Goal: Transaction & Acquisition: Purchase product/service

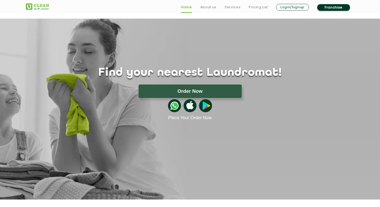
scroll to position [7, 0]
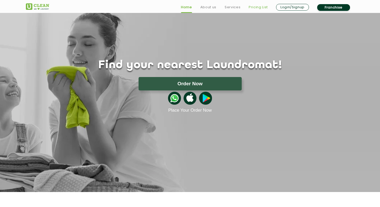
click at [257, 8] on link "Pricing List" at bounding box center [258, 7] width 19 height 6
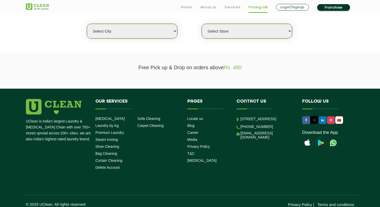
scroll to position [136, 0]
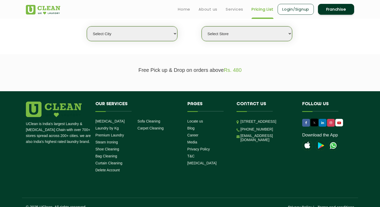
click at [132, 30] on select "Select city Aalo Agartala Agra Ahmedabad Akola Aligarh Alwar - UClean Select Am…" at bounding box center [132, 33] width 90 height 15
click at [137, 33] on select "Select city Aalo Agartala Agra Ahmedabad Akola Aligarh Alwar - UClean Select Am…" at bounding box center [132, 33] width 90 height 15
select select "3"
click at [87, 26] on select "Select city Aalo Agartala Agra Ahmedabad Akola Aligarh Alwar - UClean Select Am…" at bounding box center [132, 33] width 90 height 15
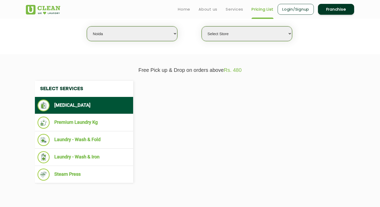
click at [242, 26] on div "Select Store" at bounding box center [246, 33] width 91 height 15
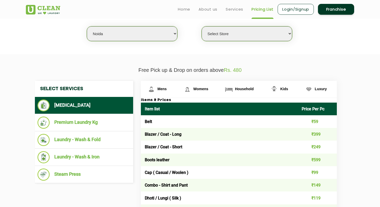
click at [238, 36] on select "Select Store UClean Sector 122 Noida UClean Pari Chowk UClean Techzone Greater …" at bounding box center [247, 33] width 90 height 15
select select "120"
click at [202, 26] on select "Select Store UClean Sector 122 Noida UClean Pari Chowk UClean Techzone Greater …" at bounding box center [247, 33] width 90 height 15
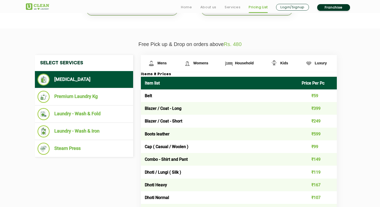
scroll to position [173, 0]
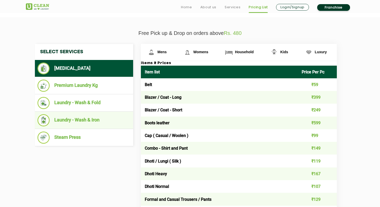
click at [85, 118] on li "Laundry - Wash & Iron" at bounding box center [83, 120] width 93 height 12
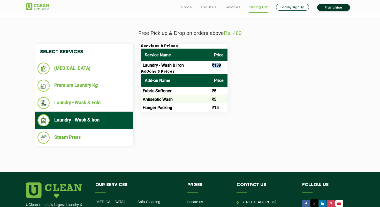
drag, startPoint x: 223, startPoint y: 67, endPoint x: 190, endPoint y: 67, distance: 32.6
click at [190, 67] on tr "Laundry - Wash & Iron ₹139" at bounding box center [184, 65] width 87 height 8
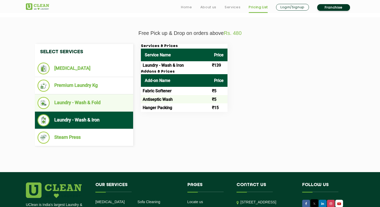
click at [96, 107] on li "Laundry - Wash & Fold" at bounding box center [83, 103] width 93 height 12
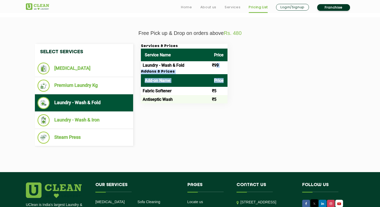
drag, startPoint x: 215, startPoint y: 64, endPoint x: 214, endPoint y: 87, distance: 23.3
click at [214, 87] on div "Services & Prices Service Name Price Laundry - Wash & Fold ₹99 Addons & Prices …" at bounding box center [184, 73] width 87 height 59
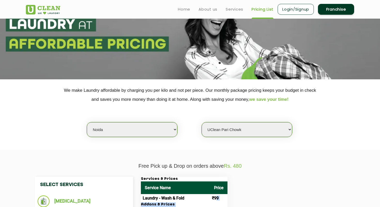
scroll to position [0, 0]
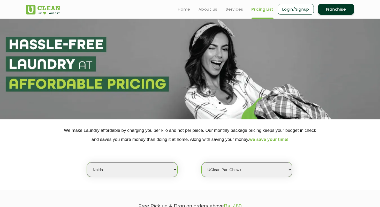
click at [51, 10] on img at bounding box center [43, 10] width 34 height 10
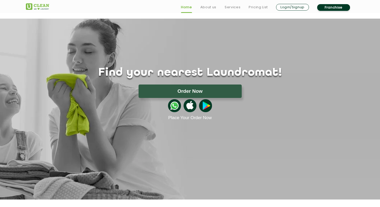
scroll to position [7, 0]
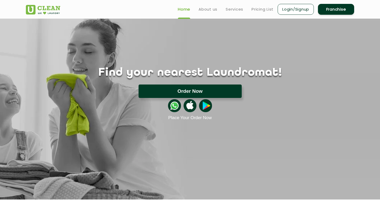
click at [161, 92] on button "Order Now" at bounding box center [190, 91] width 103 height 13
type input "FFJJ+GP9, [GEOGRAPHIC_DATA], [GEOGRAPHIC_DATA], [GEOGRAPHIC_DATA], [GEOGRAPHIC_…"
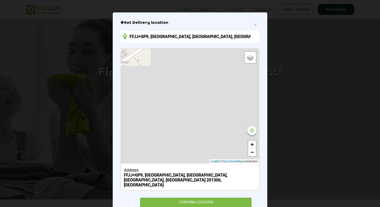
scroll to position [42, 0]
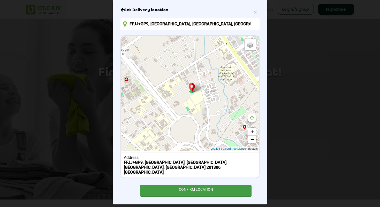
click at [166, 186] on div "CONFIRM LOCATION" at bounding box center [195, 191] width 111 height 12
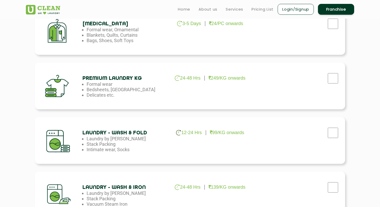
scroll to position [196, 0]
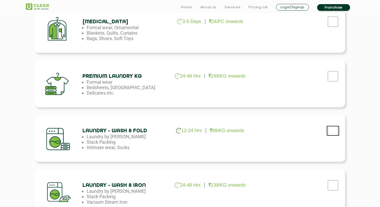
click at [330, 133] on input "checkbox" at bounding box center [333, 131] width 13 height 10
checkbox input "true"
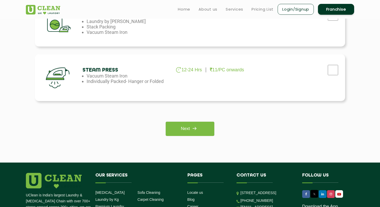
scroll to position [349, 0]
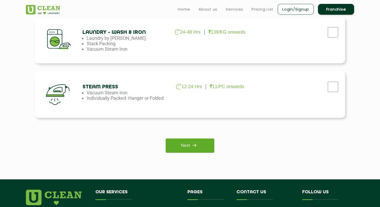
click at [196, 144] on img at bounding box center [194, 145] width 9 height 9
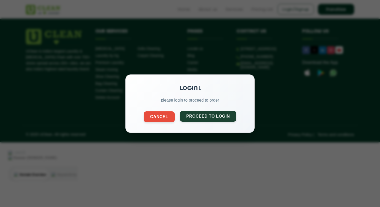
click at [199, 120] on button "Proceed to Login" at bounding box center [208, 116] width 57 height 11
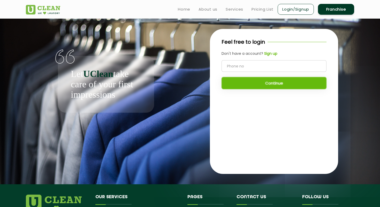
click at [238, 65] on input "tel" at bounding box center [274, 66] width 105 height 12
type input "9560248201"
click at [240, 82] on button "Continue" at bounding box center [274, 83] width 105 height 12
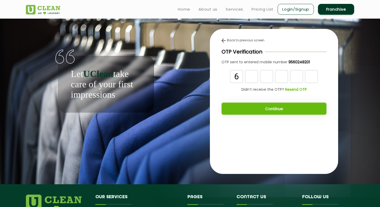
type input "6"
type input "7"
type input "3"
type input "1"
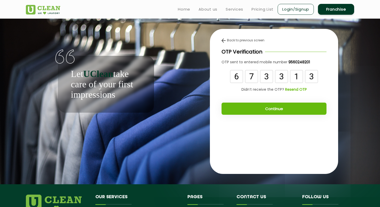
type input "3"
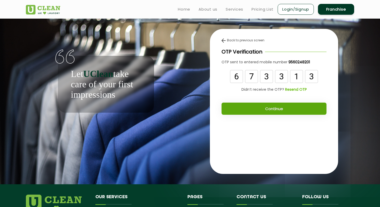
click at [235, 106] on button "Continue" at bounding box center [274, 109] width 105 height 12
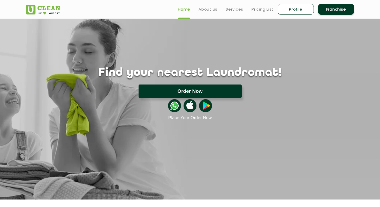
click at [196, 89] on button "Order Now" at bounding box center [190, 91] width 103 height 13
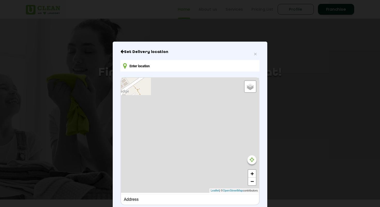
type input "FFJJ+GP9, [GEOGRAPHIC_DATA], [GEOGRAPHIC_DATA], [GEOGRAPHIC_DATA], [GEOGRAPHIC_…"
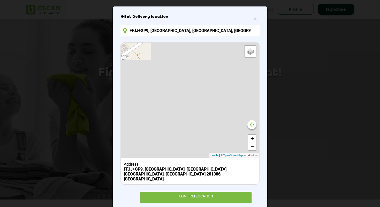
scroll to position [42, 0]
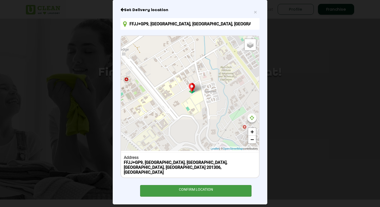
click at [177, 185] on div "CONFIRM LOCATION" at bounding box center [195, 191] width 111 height 12
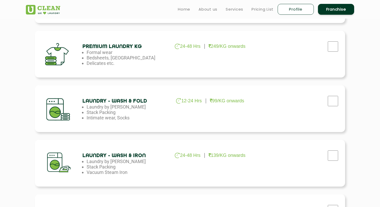
scroll to position [224, 0]
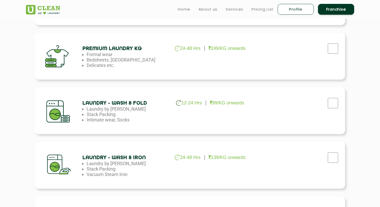
click at [205, 117] on div "Laundry - Wash & Fold 12-24 Hrs 99/KG onwards Laundry by Kilo Stack Packing Int…" at bounding box center [190, 110] width 310 height 47
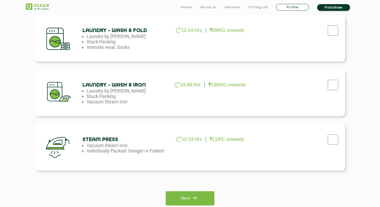
scroll to position [314, 0]
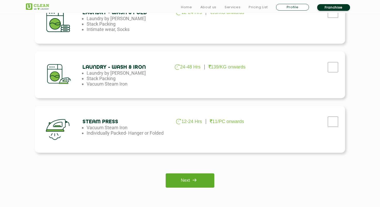
click at [205, 183] on link "Next" at bounding box center [190, 180] width 48 height 14
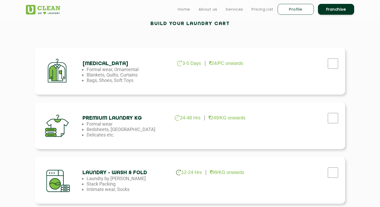
scroll to position [155, 0]
click at [336, 169] on input "checkbox" at bounding box center [333, 172] width 13 height 10
checkbox input "true"
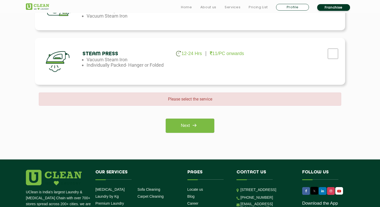
scroll to position [430, 0]
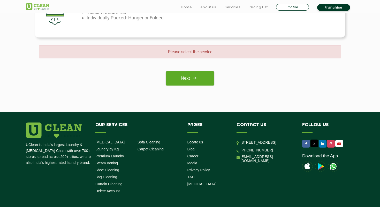
click at [205, 81] on link "Next" at bounding box center [190, 78] width 48 height 14
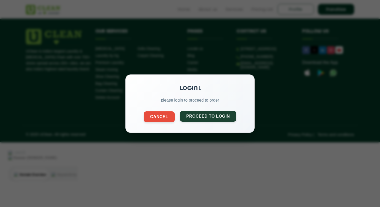
click at [193, 118] on button "Proceed to Login" at bounding box center [208, 116] width 57 height 11
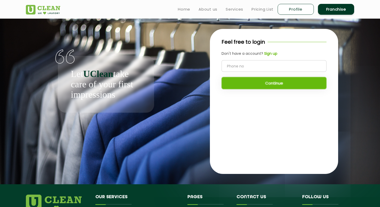
click at [231, 68] on input "tel" at bounding box center [274, 66] width 105 height 12
type input "9560248201"
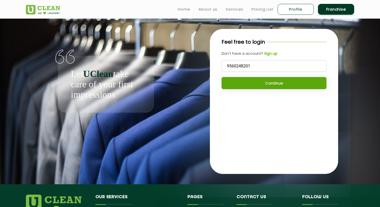
click at [236, 84] on button "Continue" at bounding box center [274, 83] width 105 height 12
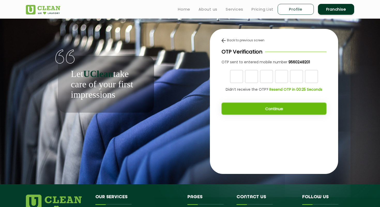
click at [237, 77] on input "text" at bounding box center [236, 76] width 13 height 13
type input "6"
type input "7"
type input "3"
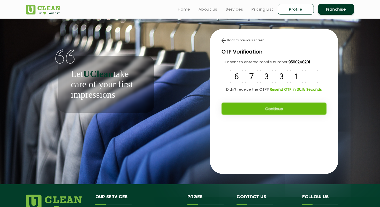
type input "1"
type input "3"
click at [238, 113] on button "Continue" at bounding box center [274, 109] width 105 height 12
